Goal: Task Accomplishment & Management: Manage account settings

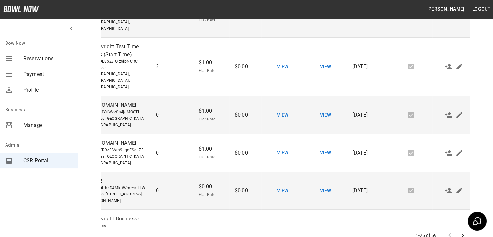
scroll to position [783, 0]
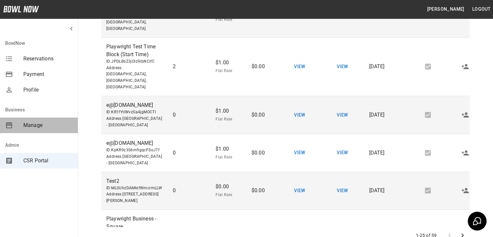
click at [31, 125] on span "Manage" at bounding box center [47, 125] width 49 height 8
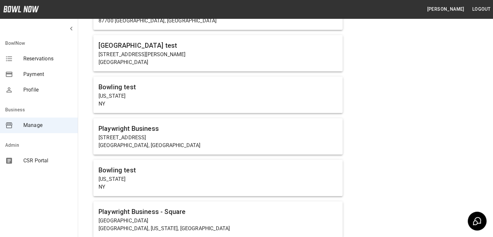
scroll to position [229, 0]
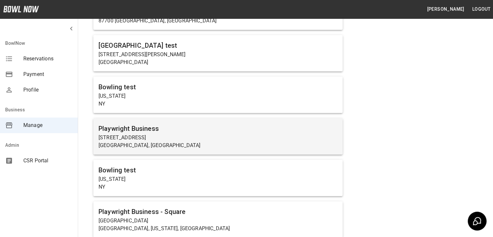
click at [157, 136] on p "[STREET_ADDRESS]" at bounding box center [218, 138] width 239 height 8
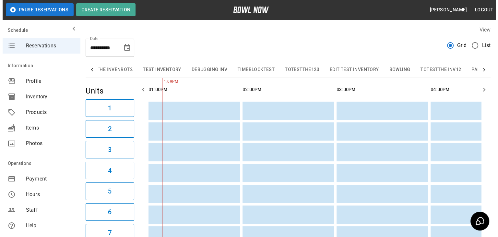
scroll to position [0, 251]
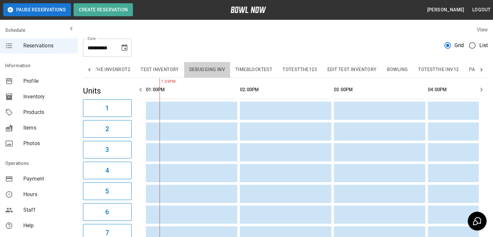
click at [203, 68] on button "Debugging Inv" at bounding box center [207, 70] width 46 height 16
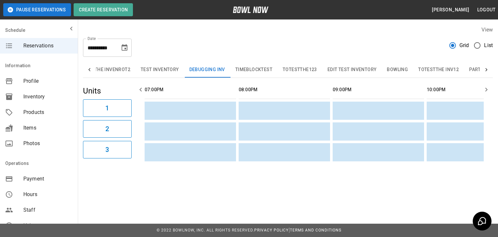
scroll to position [0, 1035]
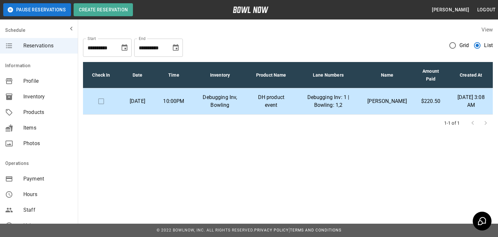
click at [301, 101] on td "Debugging Inv: 1 | Bowling: 1,2" at bounding box center [329, 101] width 68 height 26
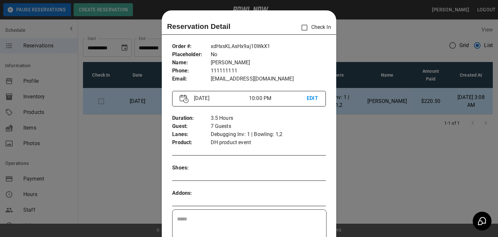
scroll to position [10, 0]
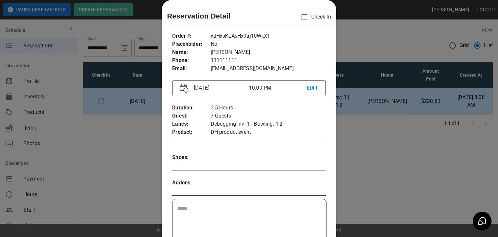
click at [263, 123] on p "Debugging Inv: 1 | Bowling: 1,2" at bounding box center [268, 124] width 115 height 8
click at [379, 151] on div at bounding box center [249, 118] width 498 height 237
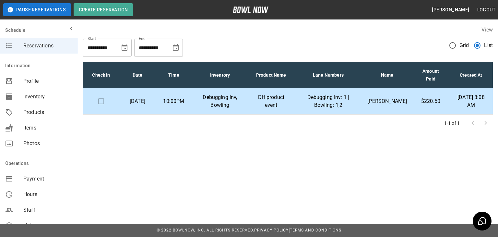
click at [379, 151] on div "**********" at bounding box center [249, 86] width 498 height 172
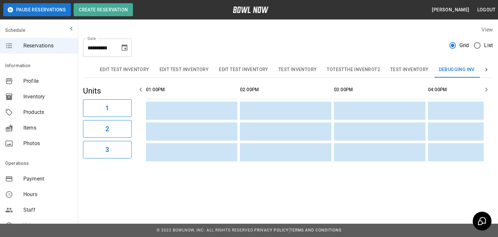
scroll to position [0, 376]
click at [126, 45] on icon "Choose date, selected date is Oct 8, 2025" at bounding box center [125, 47] width 6 height 6
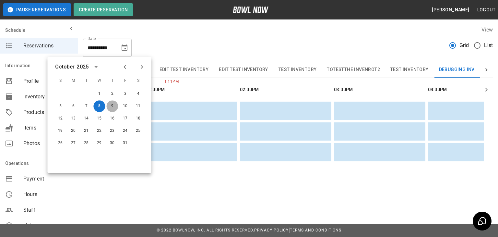
click at [112, 104] on button "9" at bounding box center [112, 106] width 12 height 12
type input "**********"
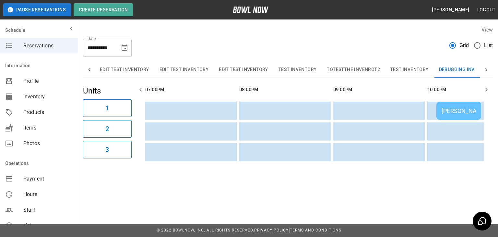
click at [472, 106] on td "[PERSON_NAME]" at bounding box center [459, 111] width 45 height 18
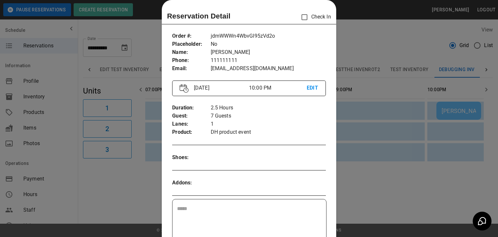
click at [375, 181] on div at bounding box center [249, 118] width 498 height 237
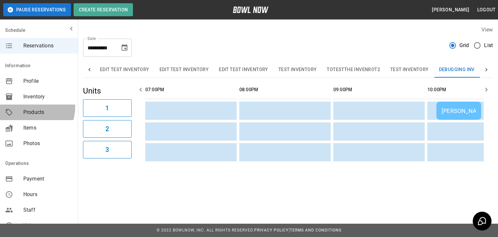
click at [28, 107] on div "Products" at bounding box center [39, 112] width 78 height 16
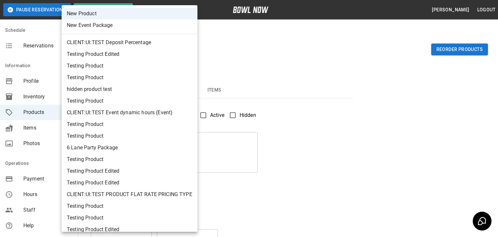
click at [118, 53] on body "Pause Reservations Create Reservation [PERSON_NAME] Logout Schedule Reservation…" at bounding box center [249, 209] width 498 height 418
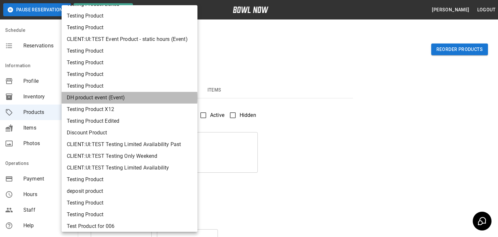
click at [113, 97] on li "DH product event (Event)" at bounding box center [130, 98] width 136 height 12
type input "**"
type input "**********"
type textarea "****"
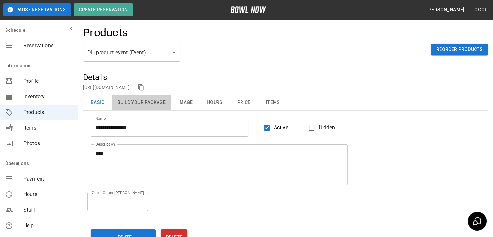
click at [136, 100] on button "Build Your Package" at bounding box center [141, 103] width 59 height 16
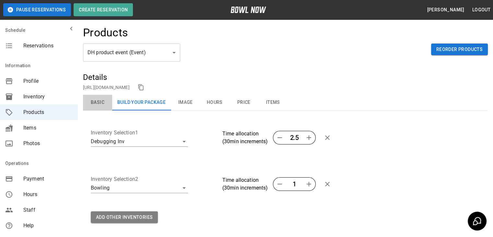
click at [99, 100] on button "Basic" at bounding box center [97, 103] width 29 height 16
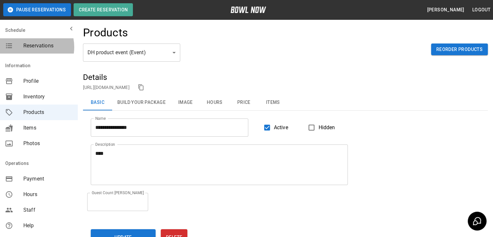
click at [27, 47] on span "Reservations" at bounding box center [47, 46] width 49 height 8
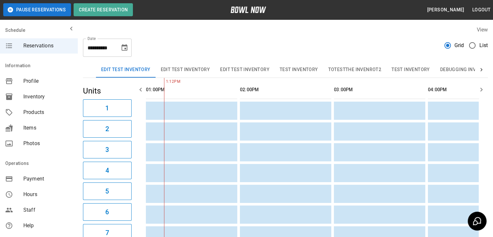
click at [126, 48] on icon "Choose date, selected date is Oct 8, 2025" at bounding box center [125, 48] width 8 height 8
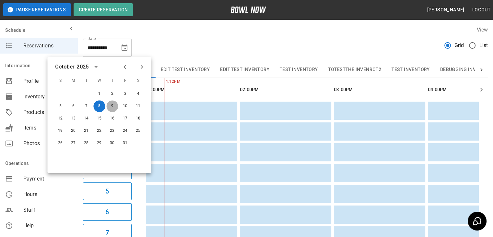
click at [114, 101] on button "9" at bounding box center [112, 106] width 12 height 12
type input "**********"
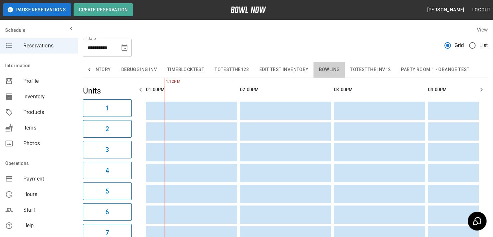
click at [332, 65] on button "Bowling" at bounding box center [329, 70] width 31 height 16
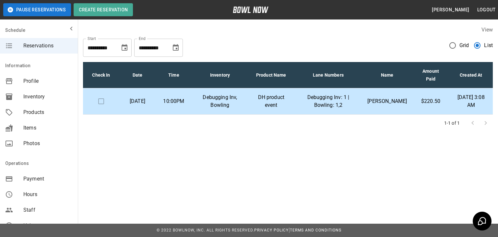
click at [460, 43] on span "Grid" at bounding box center [465, 46] width 10 height 8
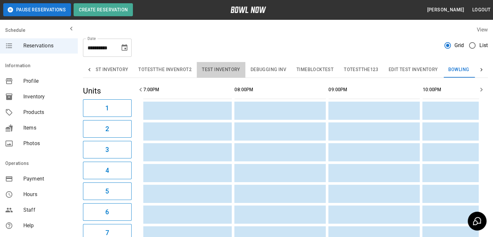
click at [202, 70] on button "Test Inventory" at bounding box center [221, 70] width 49 height 16
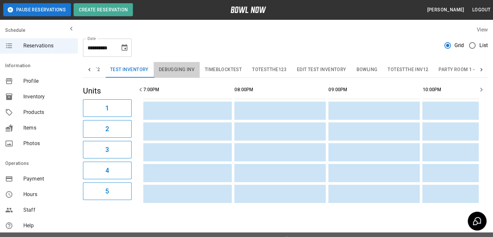
click at [168, 71] on button "Debugging Inv" at bounding box center [177, 70] width 46 height 16
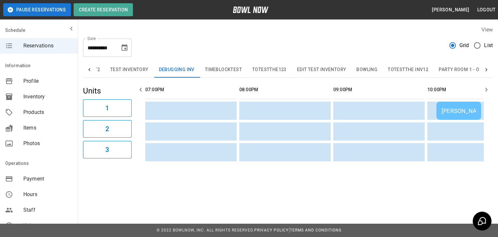
click at [455, 109] on div "[PERSON_NAME]" at bounding box center [459, 110] width 34 height 7
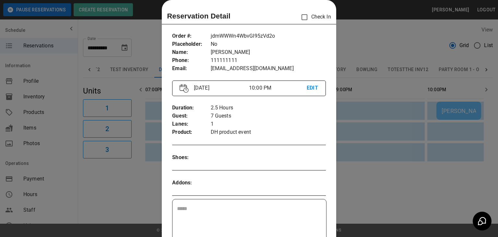
click at [370, 122] on div at bounding box center [249, 118] width 498 height 237
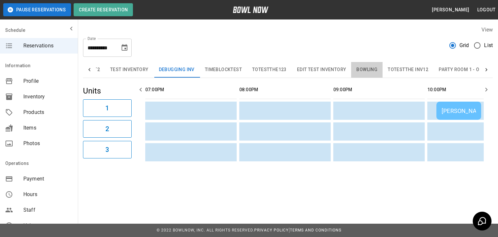
click at [356, 71] on button "Bowling" at bounding box center [366, 70] width 31 height 16
